Goal: Task Accomplishment & Management: Manage account settings

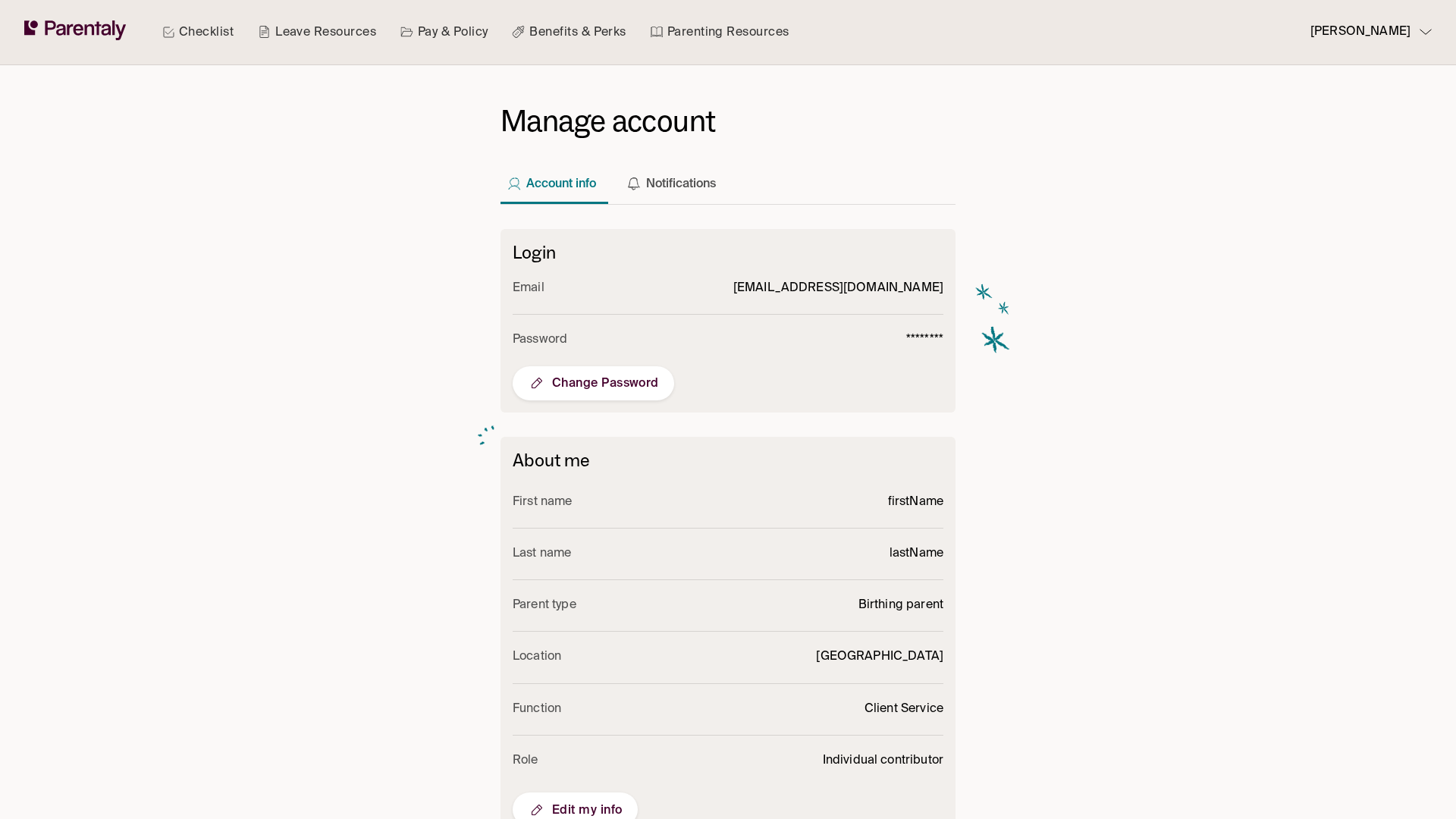
click at [575, 802] on span "Edit my info" at bounding box center [575, 810] width 95 height 18
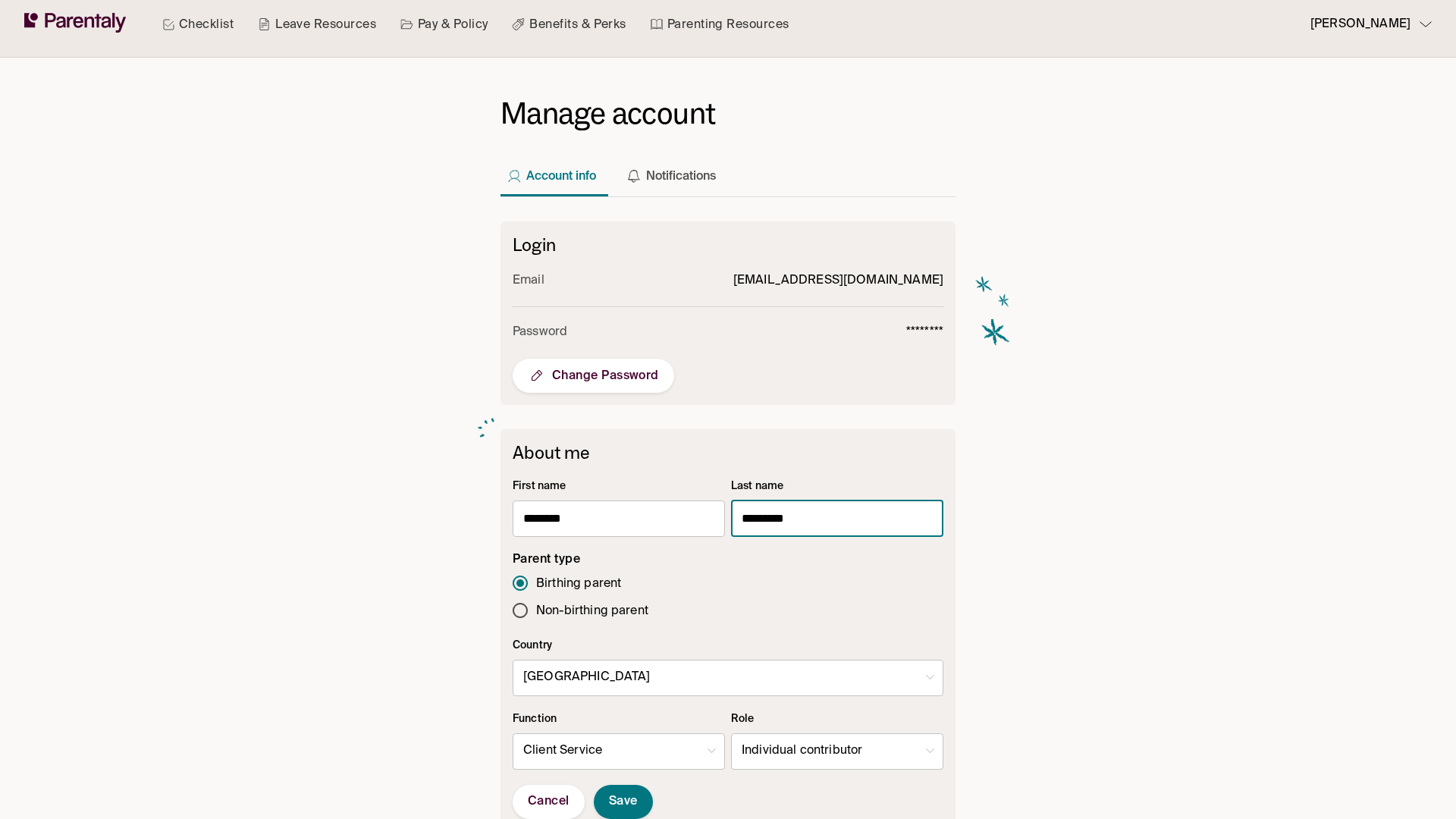
type input "*********"
click at [837, 751] on body "Checklist Leave Resources Pay & Policy Benefits & Perks Parenting Resources [PE…" at bounding box center [728, 583] width 1456 height 1180
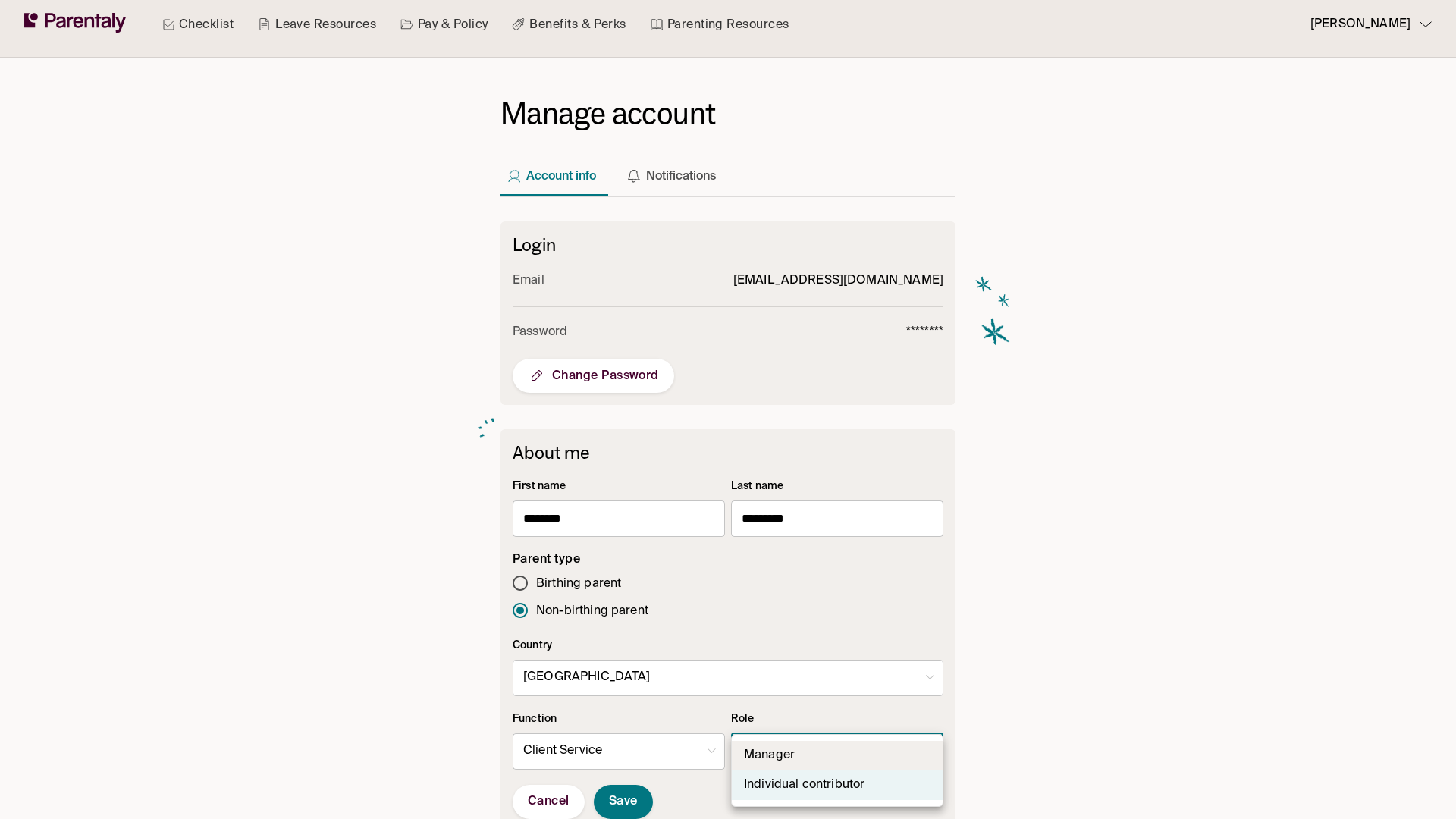
click at [837, 756] on li "Manager" at bounding box center [837, 756] width 211 height 30
type input "*"
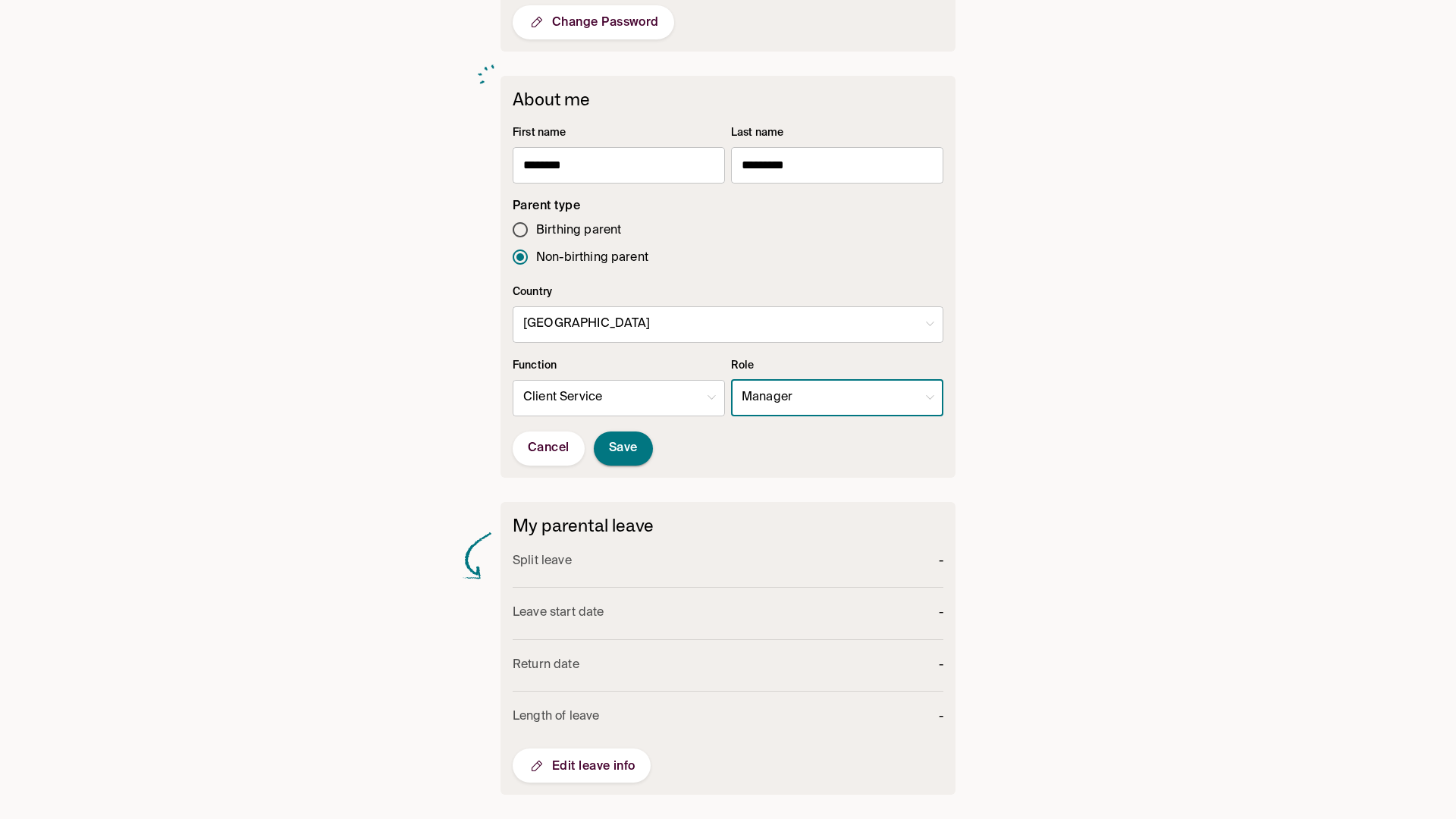
click at [622, 448] on span "Save" at bounding box center [623, 449] width 29 height 16
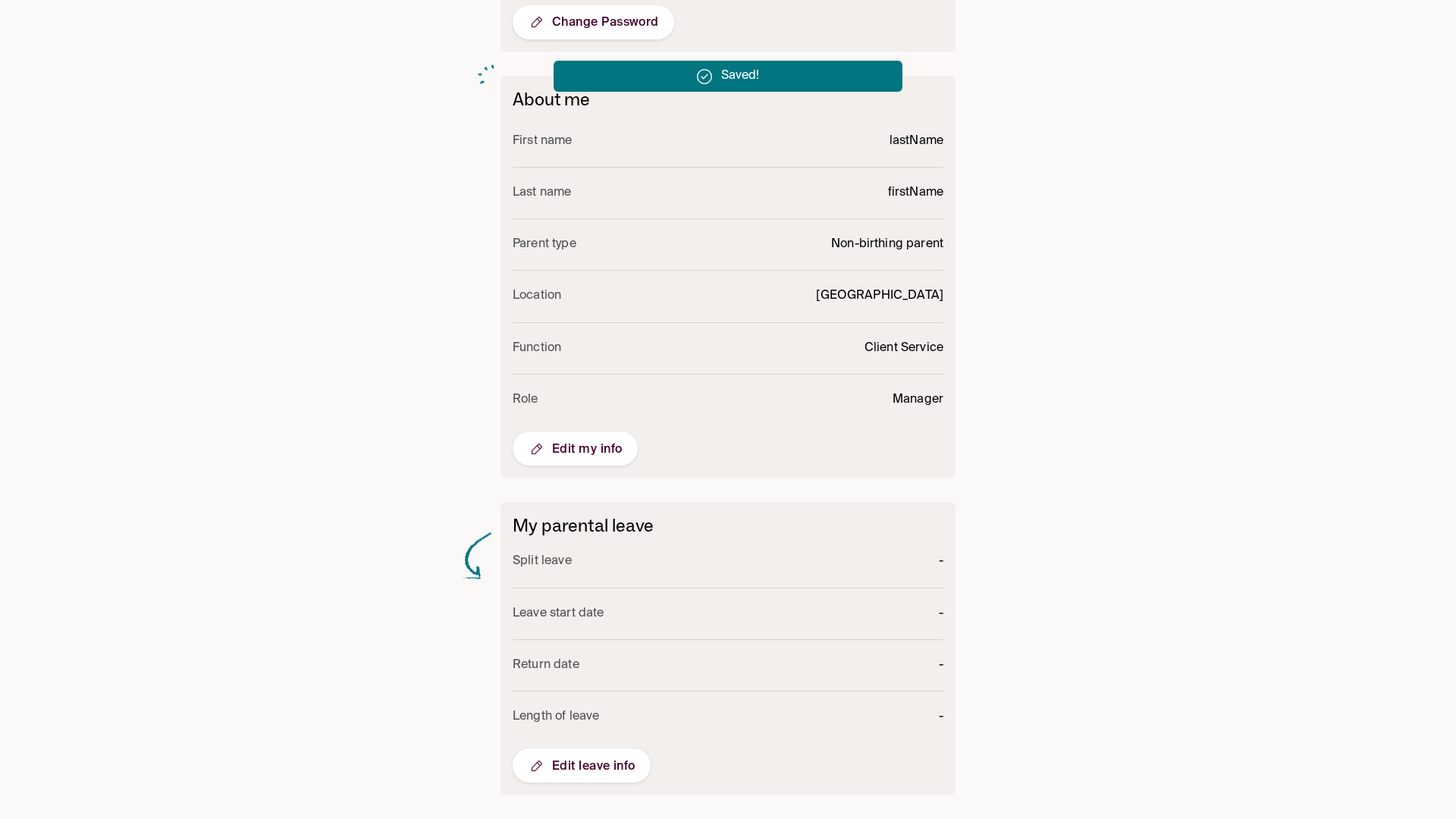
click at [575, 448] on span "Edit my info" at bounding box center [575, 449] width 95 height 18
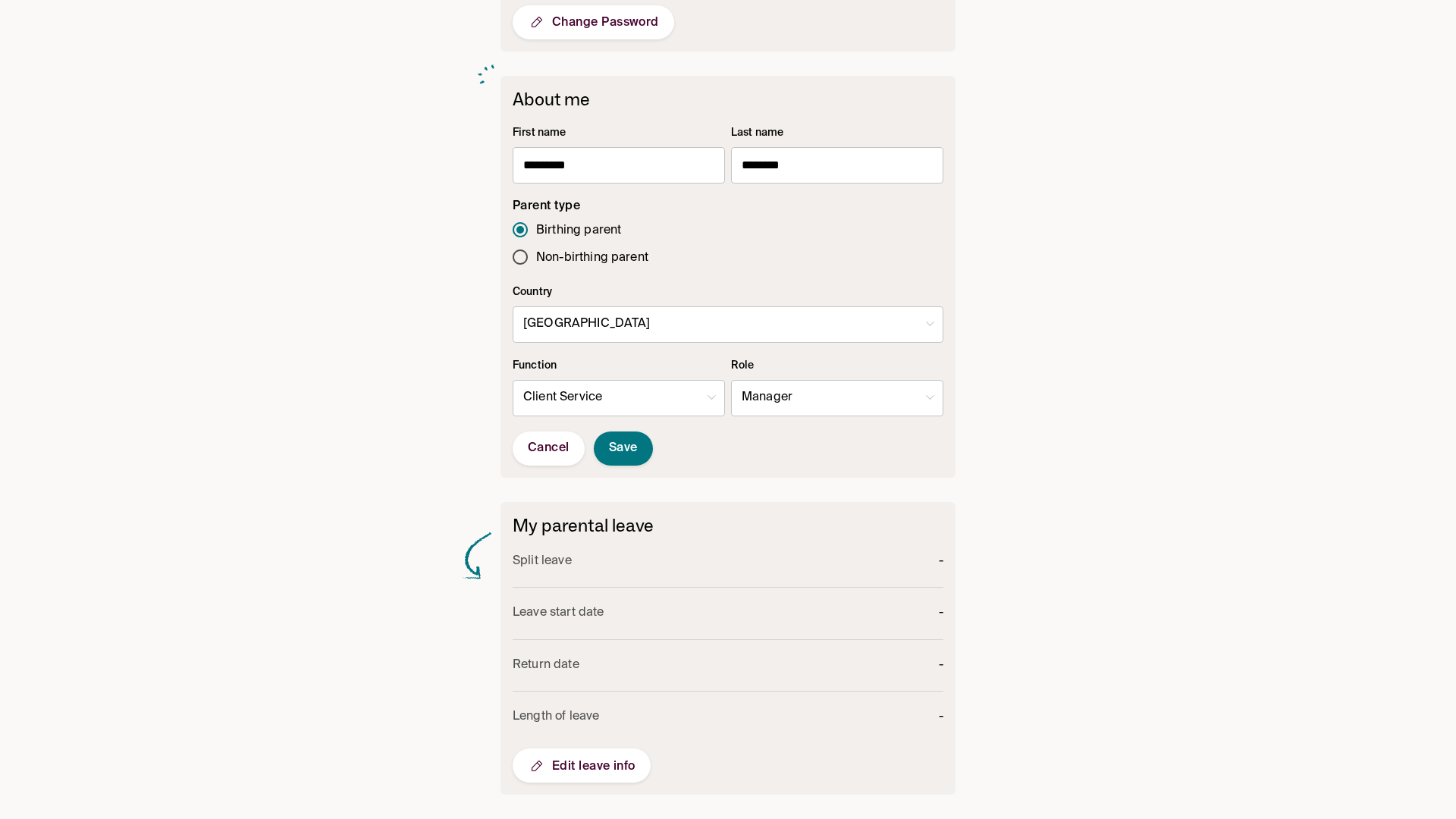
click at [837, 397] on body "Checklist Leave Resources Pay & Policy Benefits & Perks Parenting Resources las…" at bounding box center [728, 229] width 1456 height 1180
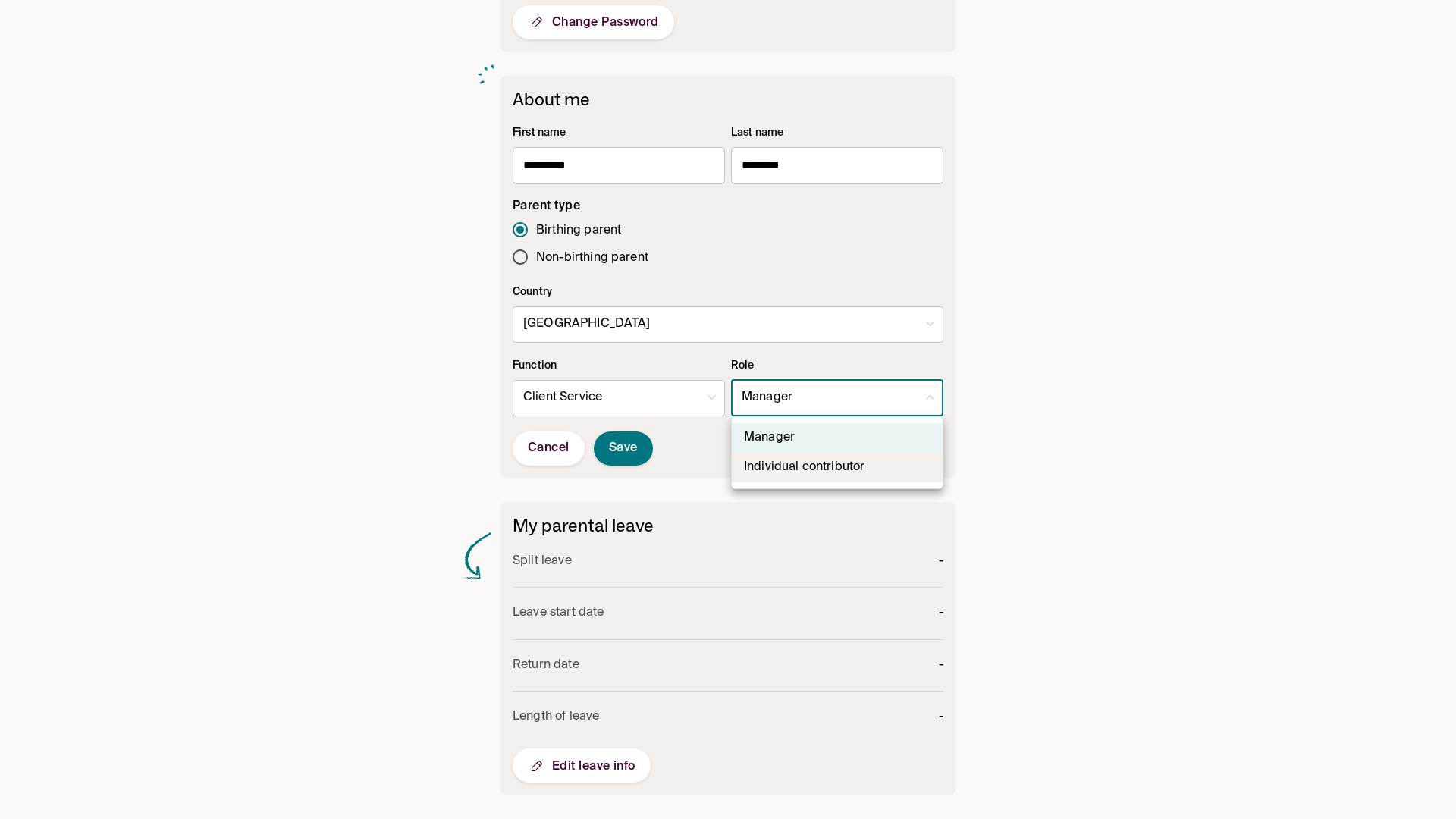
click at [837, 468] on li "Individual contributor" at bounding box center [837, 467] width 211 height 30
type input "**"
click at [622, 448] on span "Save" at bounding box center [623, 449] width 29 height 16
